Goal: Task Accomplishment & Management: Manage account settings

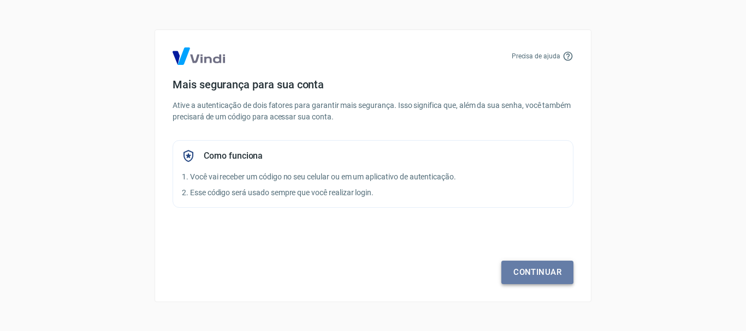
click at [534, 272] on link "Continuar" at bounding box center [537, 272] width 72 height 23
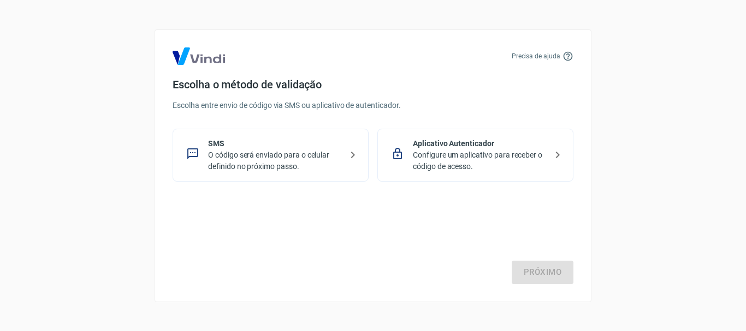
click at [281, 152] on p "O código será enviado para o celular definido no próximo passo." at bounding box center [275, 161] width 134 height 23
